Goal: Navigation & Orientation: Find specific page/section

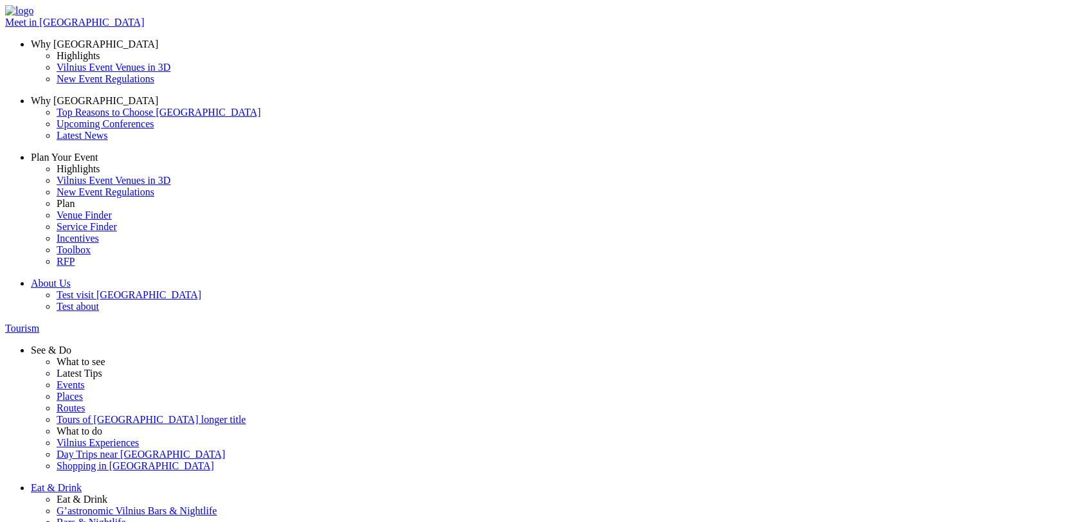
click at [144, 24] on span "Meet in [GEOGRAPHIC_DATA]" at bounding box center [74, 22] width 139 height 11
click at [33, 17] on img at bounding box center [19, 11] width 28 height 12
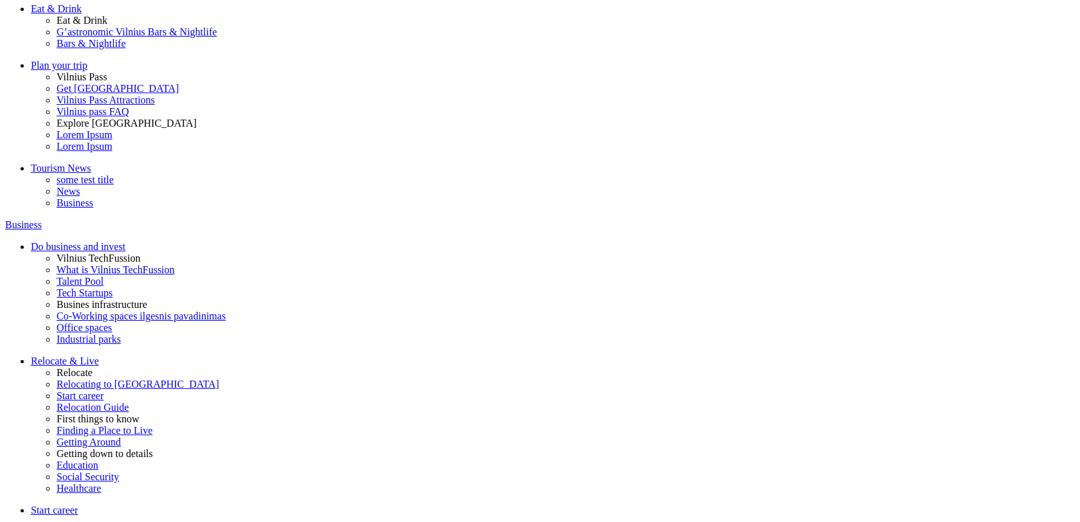
scroll to position [536, 0]
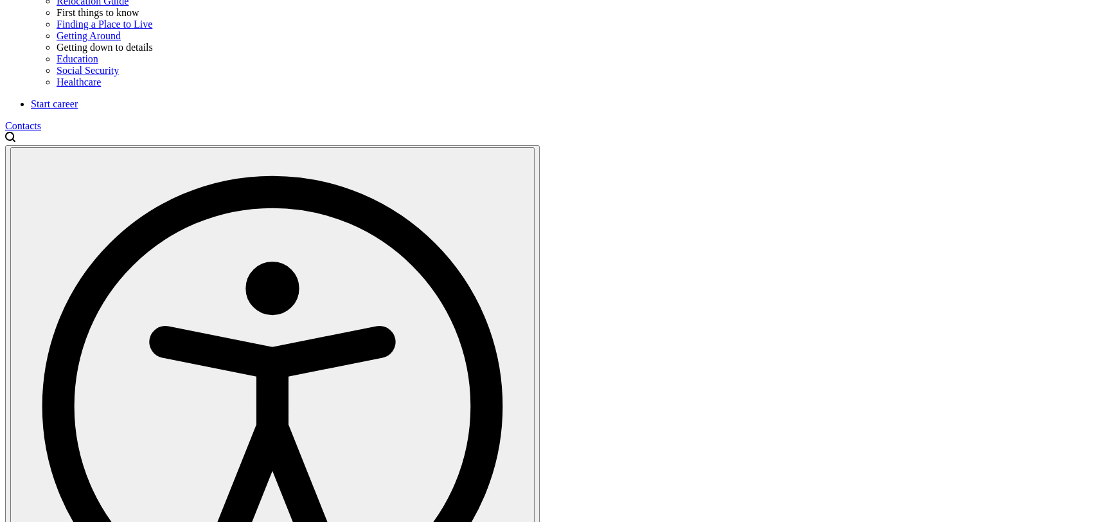
scroll to position [948, 0]
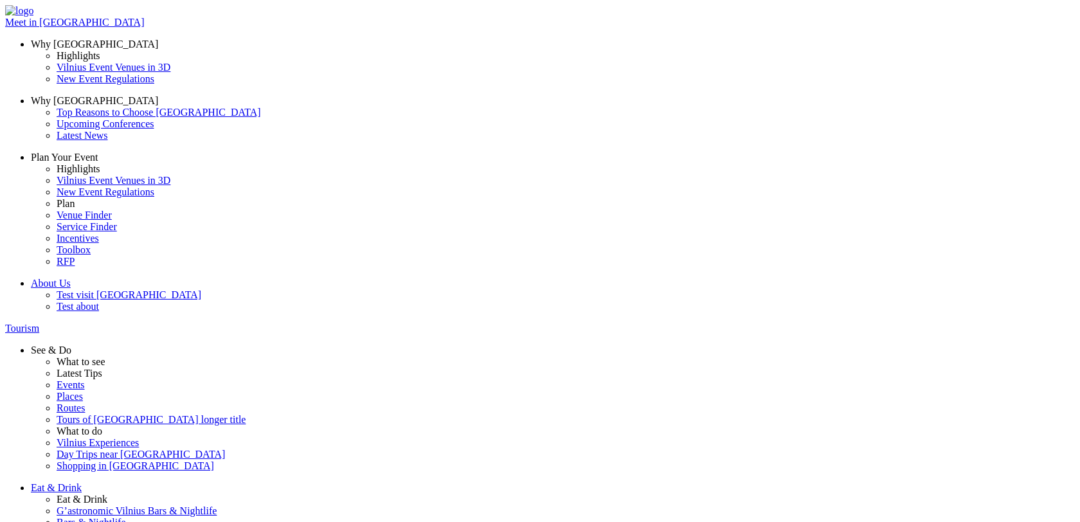
scroll to position [536, 0]
